Goal: Transaction & Acquisition: Purchase product/service

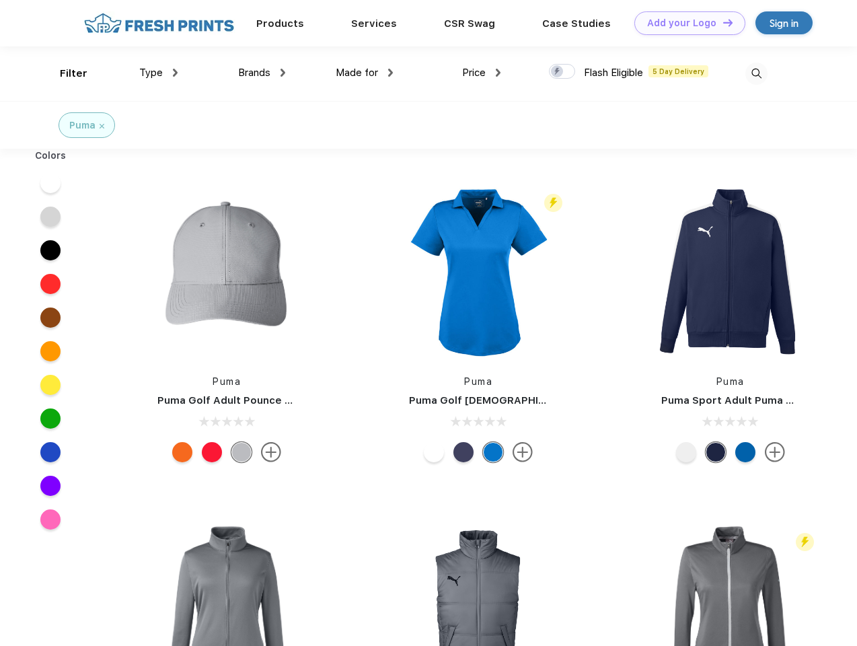
click at [685, 23] on link "Add your Logo Design Tool" at bounding box center [689, 23] width 111 height 24
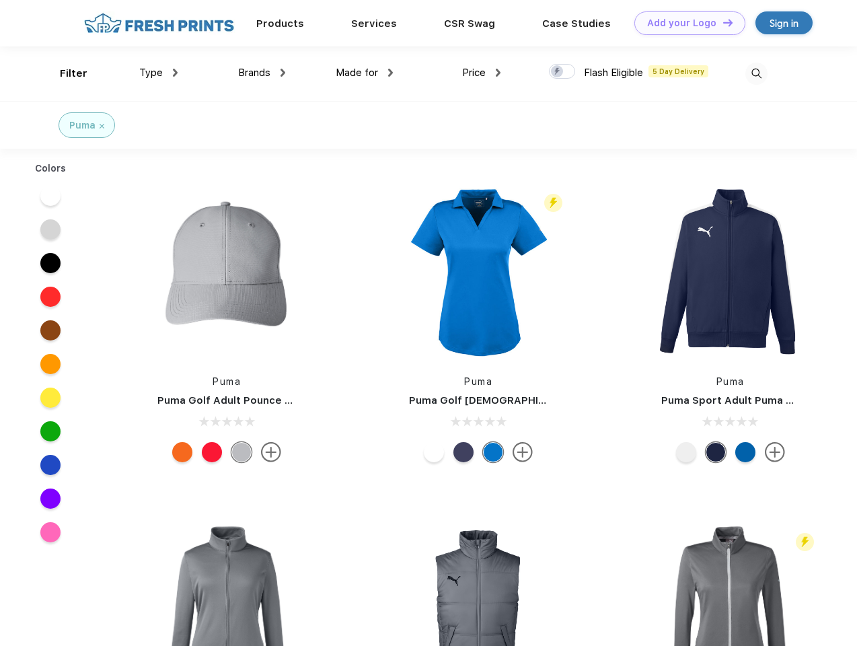
click at [0, 0] on div "Design Tool" at bounding box center [0, 0] width 0 height 0
click at [722, 22] on link "Add your Logo Design Tool" at bounding box center [689, 23] width 111 height 24
click at [65, 73] on div "Filter" at bounding box center [74, 73] width 28 height 15
click at [159, 73] on span "Type" at bounding box center [151, 73] width 24 height 12
click at [262, 73] on span "Brands" at bounding box center [254, 73] width 32 height 12
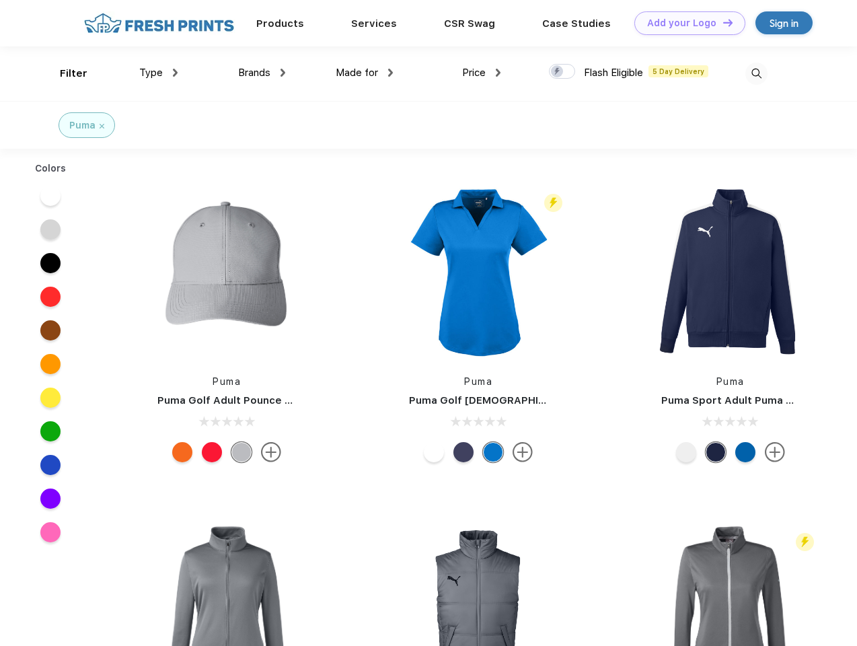
click at [365, 73] on span "Made for" at bounding box center [357, 73] width 42 height 12
click at [482, 73] on span "Price" at bounding box center [474, 73] width 24 height 12
click at [562, 72] on div at bounding box center [562, 71] width 26 height 15
click at [558, 72] on input "checkbox" at bounding box center [553, 67] width 9 height 9
click at [756, 73] on img at bounding box center [756, 74] width 22 height 22
